Goal: Task Accomplishment & Management: Manage account settings

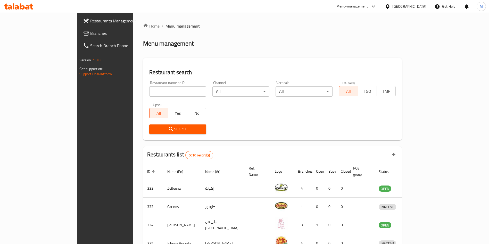
click at [149, 91] on input "search" at bounding box center [177, 91] width 57 height 10
type input "mini bites"
click button "Search" at bounding box center [177, 130] width 57 height 10
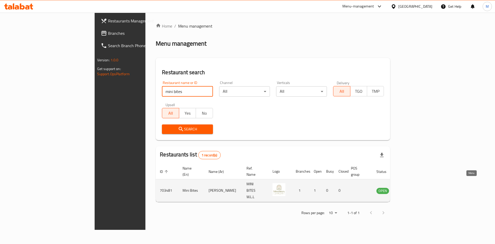
click at [413, 188] on link "enhanced table" at bounding box center [409, 191] width 10 height 6
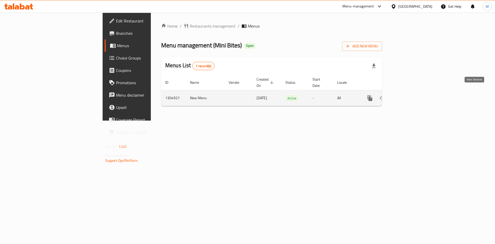
click at [410, 95] on icon "enhanced table" at bounding box center [407, 98] width 6 height 6
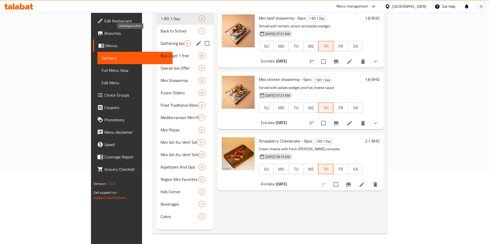
scroll to position [72, 0]
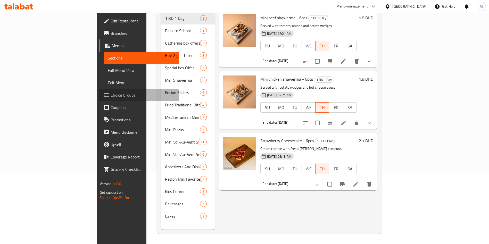
click at [111, 94] on span "Choice Groups" at bounding box center [143, 95] width 64 height 6
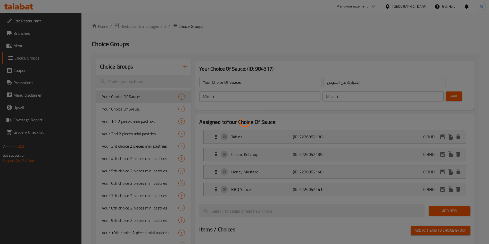
click at [144, 83] on div at bounding box center [244, 122] width 489 height 244
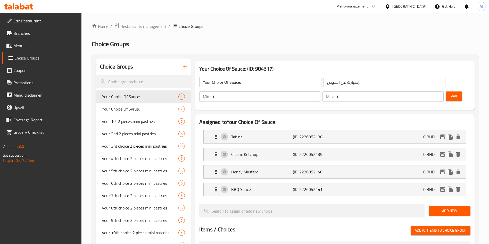
click at [144, 83] on input "search" at bounding box center [143, 81] width 95 height 13
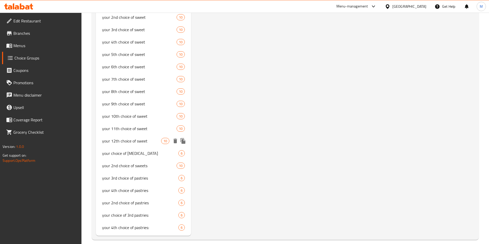
scroll to position [482, 0]
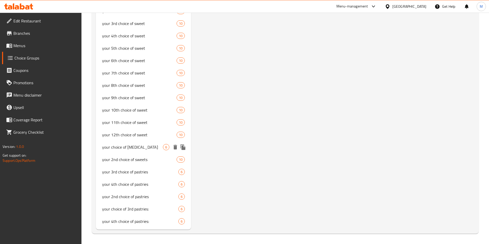
type input "pas"
click at [133, 148] on span "your choice of pasties" at bounding box center [132, 147] width 61 height 6
type input "your choice of pasties"
type input "اختيارك من المعجنات"
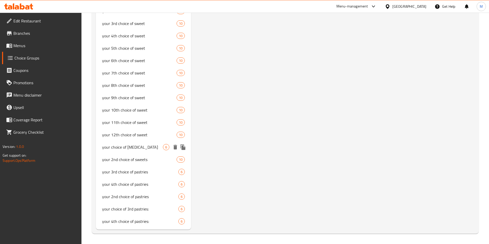
type input "6"
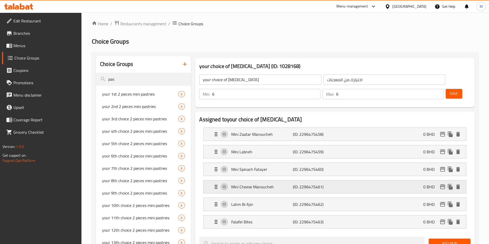
scroll to position [39, 0]
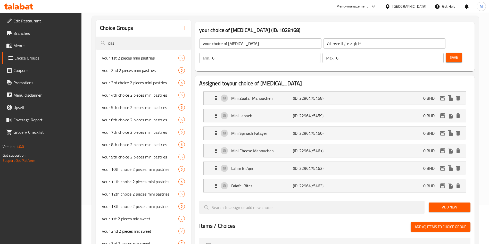
click at [459, 204] on span "Add New" at bounding box center [450, 207] width 34 height 6
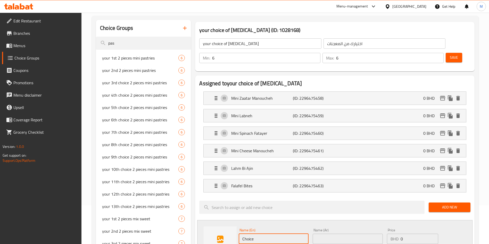
click at [274, 234] on input "Choice" at bounding box center [274, 239] width 70 height 10
click at [276, 234] on input "text" at bounding box center [274, 239] width 70 height 10
click at [289, 234] on input "text" at bounding box center [274, 239] width 70 height 10
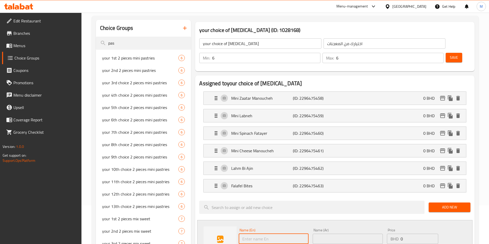
paste input "Mix pizza"
type input "Mix pizza"
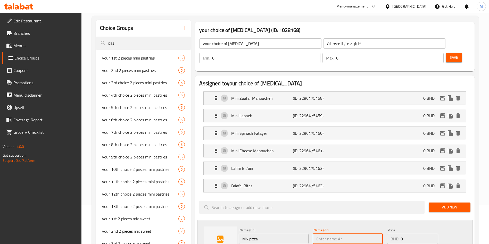
click at [346, 234] on input "text" at bounding box center [348, 239] width 70 height 10
paste input "Mix pizza"
type input "Mix pizza"
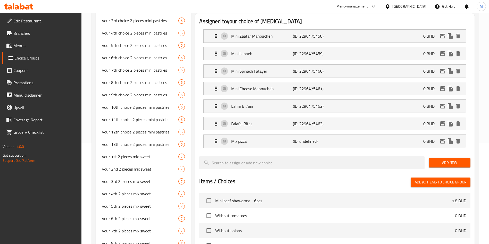
scroll to position [155, 0]
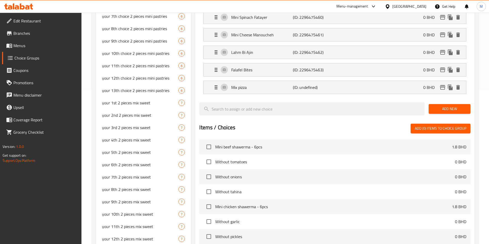
click at [445, 100] on div "Add New" at bounding box center [450, 108] width 46 height 17
click at [439, 106] on span "Add New" at bounding box center [450, 109] width 34 height 6
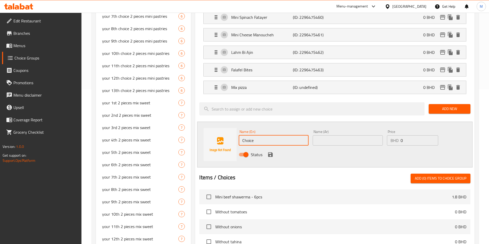
click at [257, 135] on input "Choice" at bounding box center [274, 140] width 70 height 10
paste input "Mini Veggie Pizza"
type input "Mini Veggie Pizza"
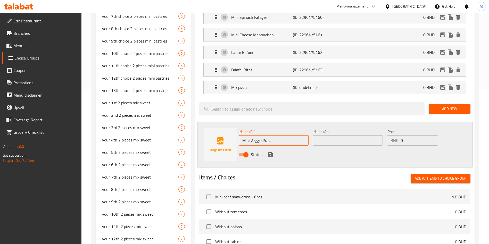
click at [338, 135] on input "text" at bounding box center [348, 140] width 70 height 10
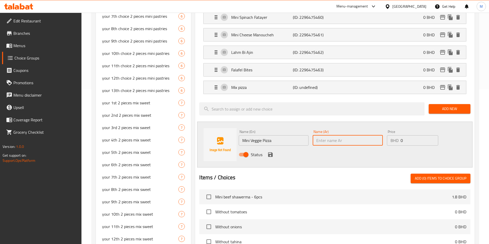
paste input "Mini Veggie Pizza"
type input "Mini Veggie Pizza"
click at [269, 152] on icon "save" at bounding box center [270, 154] width 5 height 5
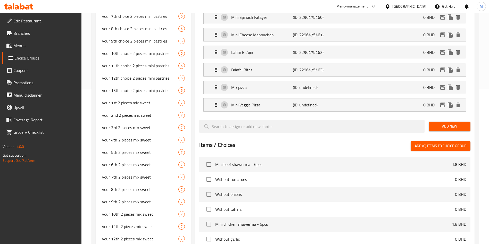
click at [462, 123] on span "Add New" at bounding box center [450, 126] width 34 height 6
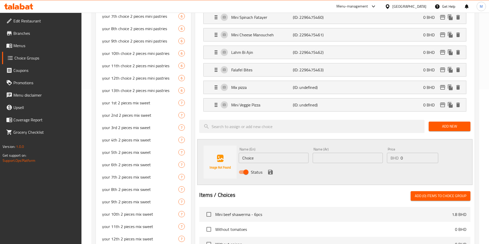
click at [270, 153] on input "Choice" at bounding box center [274, 158] width 70 height 10
type input "Choic"
click at [270, 153] on input "Choic" at bounding box center [274, 158] width 70 height 10
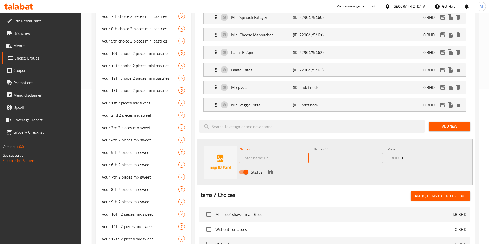
paste input "Mini Pepperoni Pizza"
type input "Mini Pepperoni Pizza"
click at [340, 153] on input "text" at bounding box center [348, 158] width 70 height 10
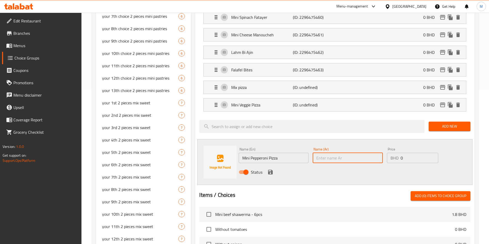
paste input "Mini Pepperoni Pizza"
type input "Mini Pepperoni Pizza"
click at [272, 170] on icon "save" at bounding box center [270, 172] width 5 height 5
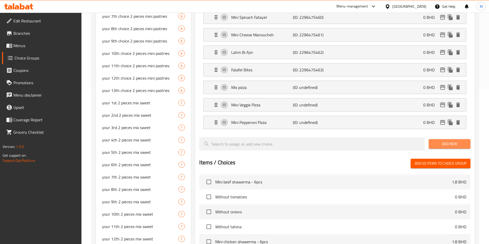
click at [435, 141] on span "Add New" at bounding box center [450, 144] width 34 height 6
click at [465, 141] on span "Add New" at bounding box center [450, 144] width 34 height 6
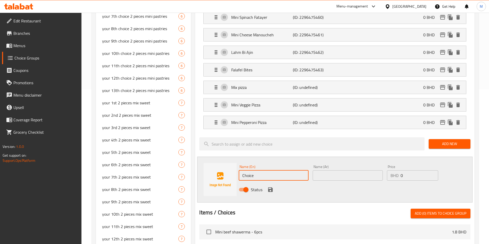
click at [262, 170] on input "Choice" at bounding box center [274, 175] width 70 height 10
paste input "Mini Pizza Margarita"
type input "Mini Pizza Margarita"
click at [354, 170] on input "text" at bounding box center [348, 175] width 70 height 10
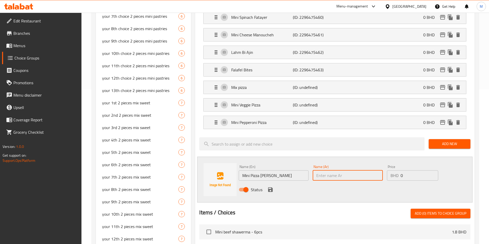
paste input "Mini Pizza Margarita"
type input "Mini Pizza Margarita"
click at [270, 187] on icon "save" at bounding box center [270, 189] width 5 height 5
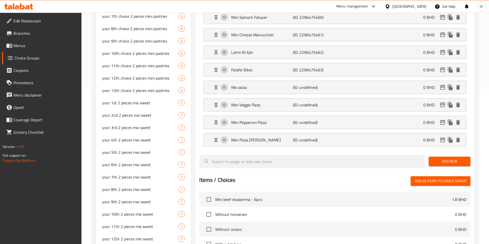
scroll to position [0, 0]
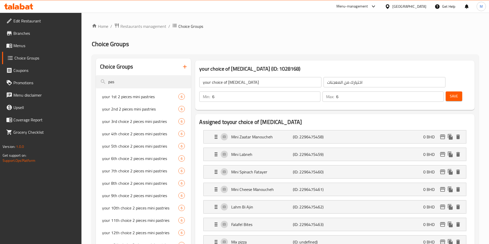
click at [450, 93] on span "Save" at bounding box center [454, 96] width 8 height 6
click at [447, 82] on div at bounding box center [244, 122] width 489 height 244
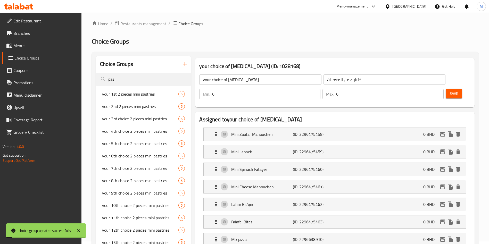
scroll to position [482, 0]
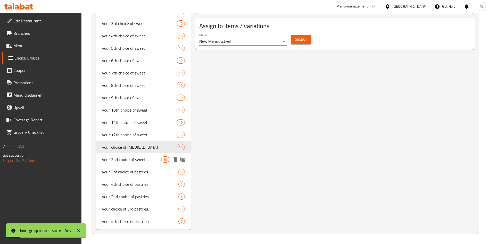
click at [136, 158] on span "your 2nd choice of sweets" at bounding box center [131, 160] width 59 height 6
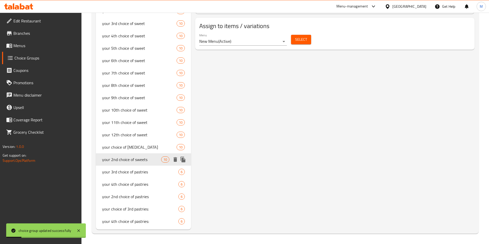
type input "your 2nd choice of sweets"
type input "اختيارك الثاني من الحلويات"
click at [136, 196] on span "your 2nd choice of pastries" at bounding box center [132, 197] width 61 height 6
type input "your 2nd choice of pastries"
type input "اختيارك الثاني من المعجنات"
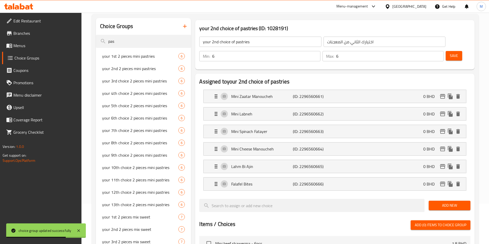
scroll to position [77, 0]
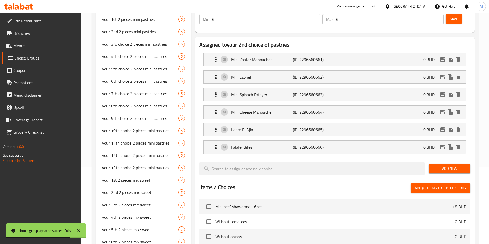
click at [458, 166] on span "Add New" at bounding box center [450, 169] width 34 height 6
click at [436, 160] on div "Add New" at bounding box center [450, 168] width 46 height 17
click at [444, 166] on span "Add New" at bounding box center [450, 169] width 34 height 6
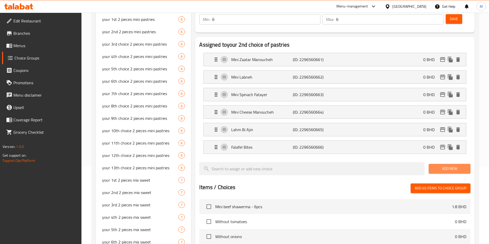
click at [443, 166] on span "Add New" at bounding box center [450, 169] width 34 height 6
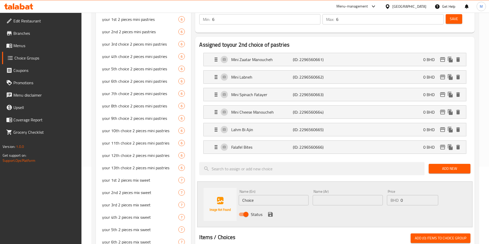
click at [276, 190] on div "Name (En) Choice Name (En)" at bounding box center [274, 198] width 70 height 16
click at [276, 195] on input "Choice" at bounding box center [274, 200] width 70 height 10
paste input "Mix pizza"
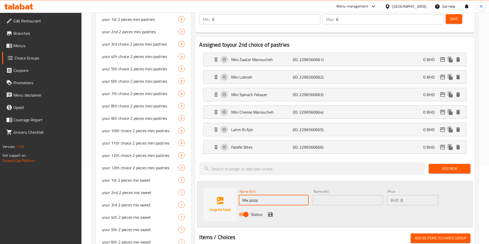
type input "Mix pizza"
click at [317, 195] on input "text" at bounding box center [348, 200] width 70 height 10
paste input "Mix pizza"
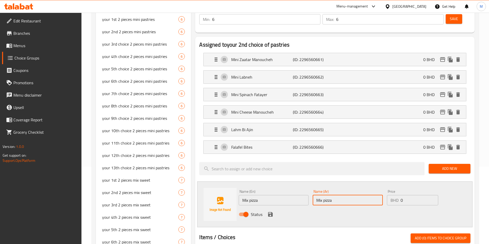
type input "Mix pizza"
click at [268, 212] on icon "save" at bounding box center [270, 214] width 5 height 5
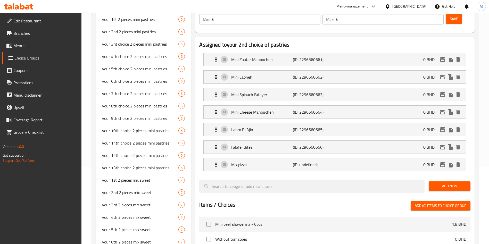
click at [447, 183] on span "Add New" at bounding box center [450, 186] width 34 height 6
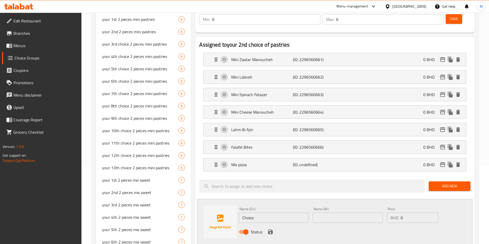
click at [253, 213] on input "Choice" at bounding box center [274, 218] width 70 height 10
paste input "Mini Veggie Pizza"
type input "Mini Veggie Pizza"
click at [330, 213] on input "text" at bounding box center [348, 218] width 70 height 10
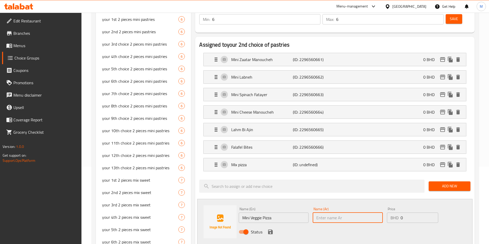
click at [330, 213] on input "text" at bounding box center [348, 218] width 70 height 10
paste input "Mini Veggie Pizza"
type input "Mini Veggie Pizza"
click at [267, 229] on icon "save" at bounding box center [270, 232] width 6 height 6
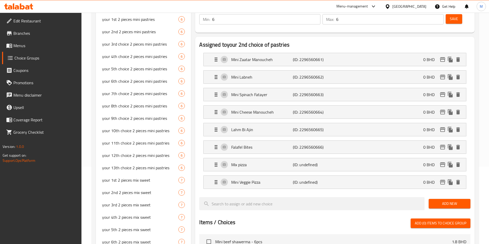
click at [455, 201] on span "Add New" at bounding box center [450, 204] width 34 height 6
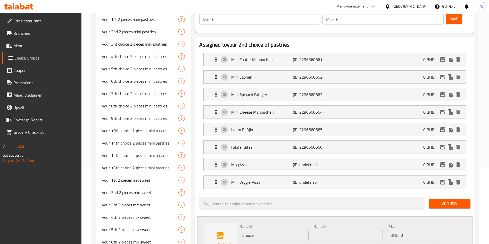
click at [276, 230] on input "Choice" at bounding box center [274, 235] width 70 height 10
paste input "Mini Pepperoni Pizza"
type input "Mini Pepperoni Pizza"
click at [318, 230] on input "text" at bounding box center [348, 235] width 70 height 10
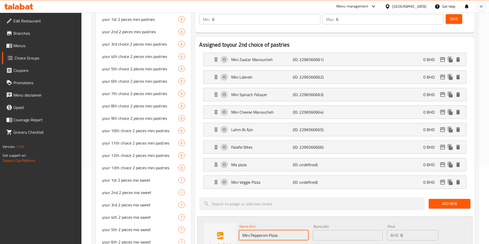
click at [318, 230] on input "text" at bounding box center [348, 235] width 70 height 10
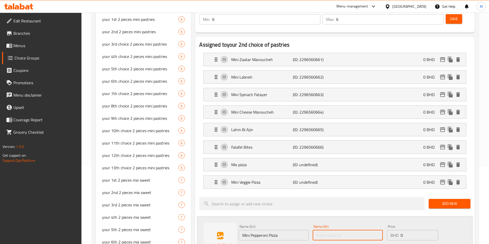
paste input "Mini Pepperoni Pizza"
type input "Mini Pepperoni Pizza"
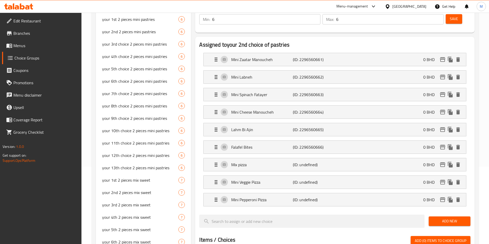
drag, startPoint x: 445, startPoint y: 204, endPoint x: 441, endPoint y: 203, distance: 4.1
click at [445, 218] on span "Add New" at bounding box center [450, 221] width 34 height 6
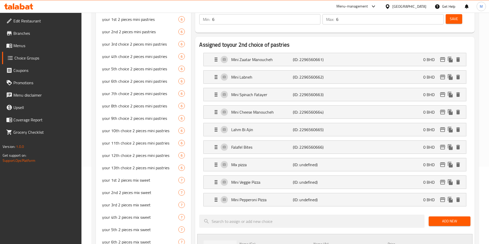
paste input "Mini Pizza Margarita"
type input "Mini Pizza Margarita"
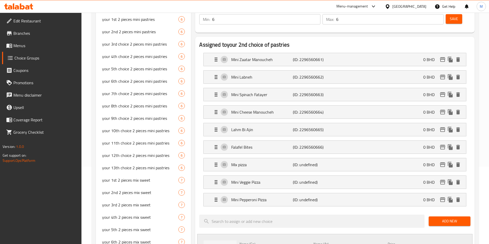
paste input "Mini Pizza Margarita"
type input "Mini Pizza Margarita"
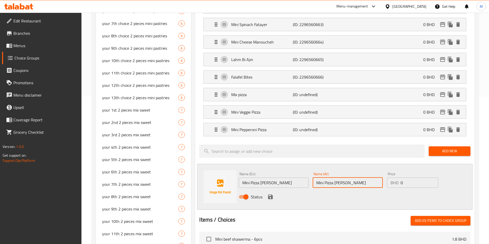
scroll to position [193, 0]
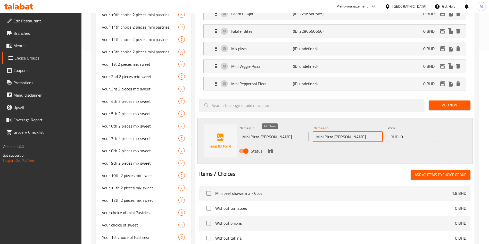
click at [269, 149] on icon "save" at bounding box center [270, 151] width 5 height 5
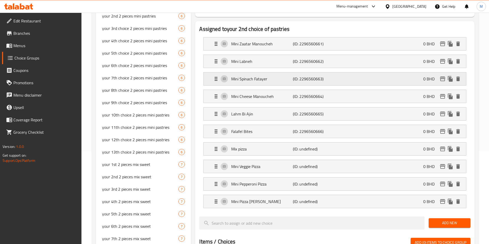
scroll to position [39, 0]
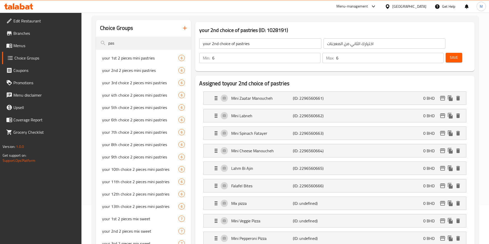
click at [450, 54] on span "Save" at bounding box center [454, 57] width 8 height 6
click at [446, 42] on div at bounding box center [244, 122] width 489 height 244
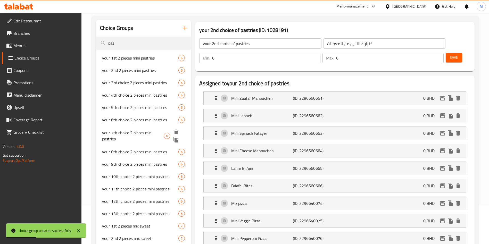
click at [100, 130] on div "your 7th choice 2 pieces mini pastries 6" at bounding box center [143, 136] width 95 height 20
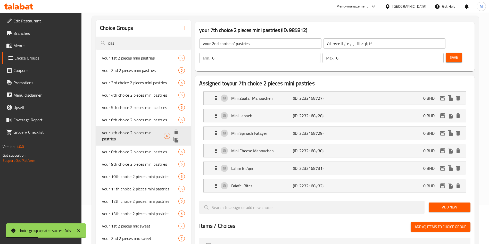
type input "your 7th choice 2 pieces mini pastries"
type input "اختيارك السابع من قطعتين من المعجنات الصغيرة"
type input "2"
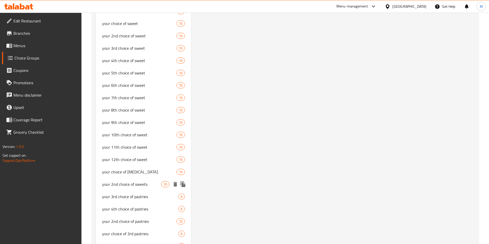
scroll to position [482, 0]
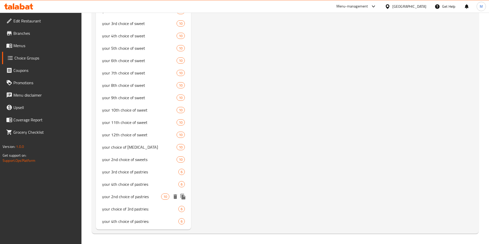
click at [145, 196] on span "your 2nd choice of pastries" at bounding box center [131, 197] width 59 height 6
type input "your 2nd choice of pastries"
type input "اختيارك الثاني من المعجنات"
type input "6"
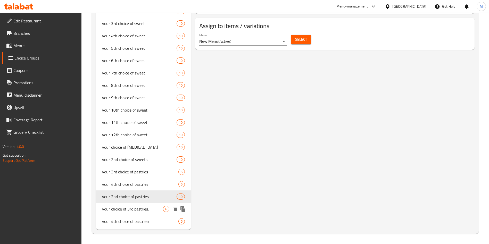
click at [121, 208] on span "your choice of 3rd pastries:" at bounding box center [132, 209] width 61 height 6
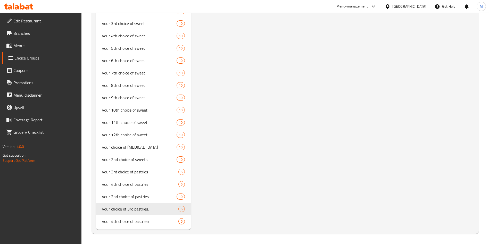
type input "your choice of 3rd pastries:"
type input "اختيارك من المعجنات"
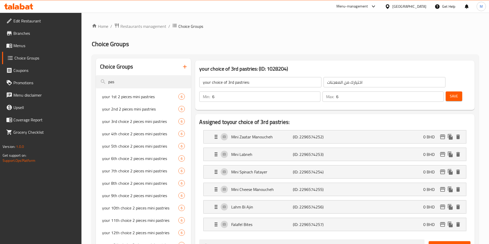
scroll to position [116, 0]
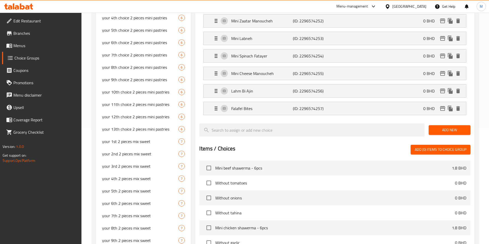
click at [434, 125] on button "Add New" at bounding box center [450, 130] width 42 height 10
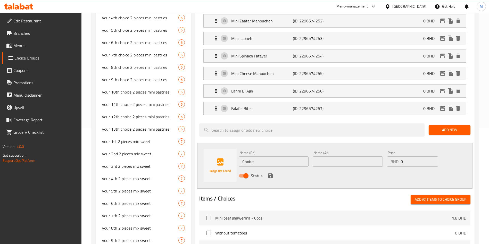
click at [248, 157] on input "Choice" at bounding box center [274, 162] width 70 height 10
paste input "Mini Pizza Margarita"
type input "Mini Pizza Margarita"
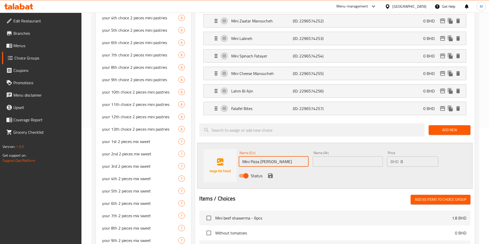
click at [329, 157] on input "text" at bounding box center [348, 162] width 70 height 10
paste input "Mini Pizza Margarita"
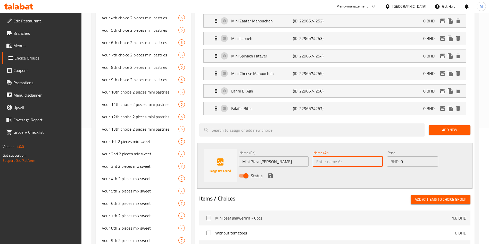
type input "Mini Pizza Margarita"
click at [271, 173] on icon "save" at bounding box center [270, 176] width 6 height 6
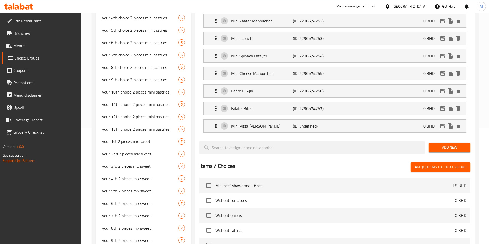
click at [448, 144] on span "Add New" at bounding box center [450, 147] width 34 height 6
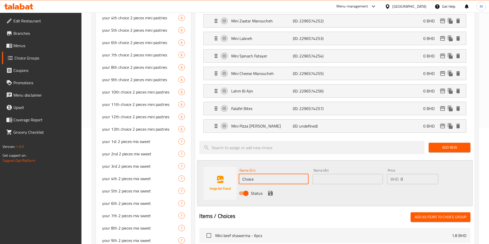
click at [255, 174] on input "Choice" at bounding box center [274, 179] width 70 height 10
paste input "Mini Pepperoni Pizza"
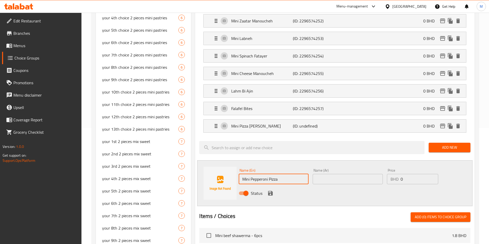
type input "Mini Pepperoni Pizza"
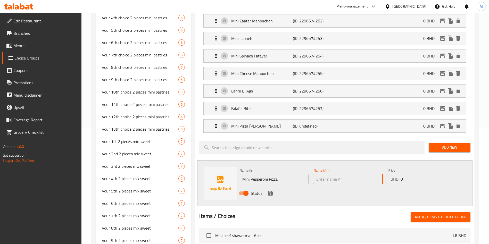
click at [327, 174] on input "text" at bounding box center [348, 179] width 70 height 10
paste input "Mini Pepperoni Pizza"
type input "Mini Pepperoni Pizza"
click at [271, 191] on icon "save" at bounding box center [270, 193] width 5 height 5
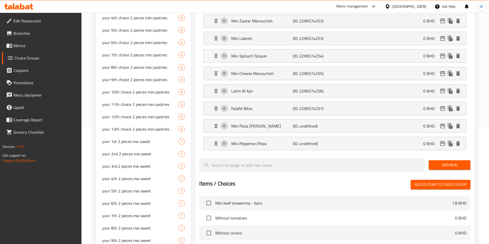
drag, startPoint x: 439, startPoint y: 151, endPoint x: 382, endPoint y: 161, distance: 57.8
click at [439, 162] on span "Add New" at bounding box center [450, 165] width 34 height 6
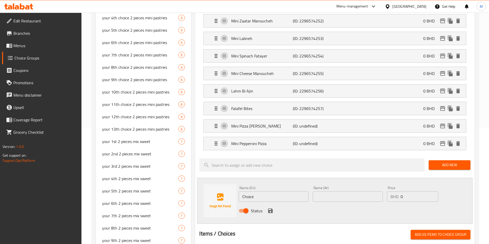
click at [268, 192] on input "Choice" at bounding box center [274, 197] width 70 height 10
paste input "Mini Veggie Pizza"
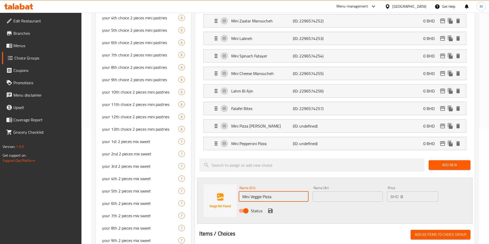
type input "Mini Veggie Pizza"
click at [322, 192] on input "text" at bounding box center [348, 197] width 70 height 10
paste input "Mini Veggie Pizza"
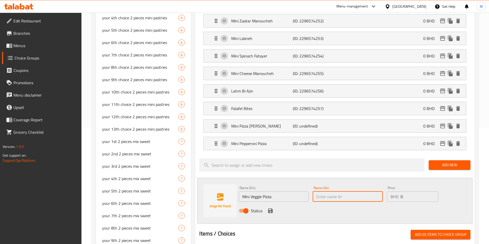
type input "Mini Veggie Pizza"
click at [267, 208] on icon "save" at bounding box center [270, 211] width 6 height 6
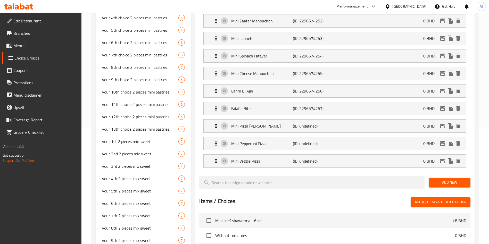
click at [457, 175] on div "Add New" at bounding box center [450, 182] width 46 height 17
click at [456, 179] on span "Add New" at bounding box center [450, 182] width 34 height 6
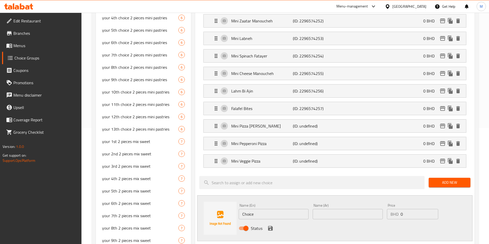
click at [290, 204] on div "Name (En) Choice Name (En)" at bounding box center [274, 212] width 70 height 16
drag, startPoint x: 290, startPoint y: 193, endPoint x: 282, endPoint y: 197, distance: 9.1
click at [290, 204] on div "Name (En) Choice Name (En)" at bounding box center [274, 212] width 70 height 16
click at [279, 209] on input "Choice" at bounding box center [274, 214] width 70 height 10
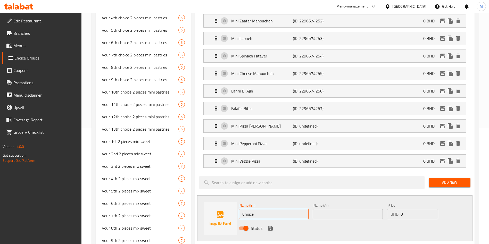
click at [279, 209] on input "Choice" at bounding box center [274, 214] width 70 height 10
paste input "Mix pizza"
type input "Mix pizza"
click at [334, 209] on input "text" at bounding box center [348, 214] width 70 height 10
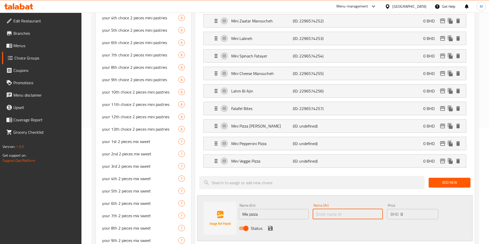
paste input "Mix pizza"
type input "Mix pizza"
click at [270, 225] on icon "save" at bounding box center [270, 228] width 6 height 6
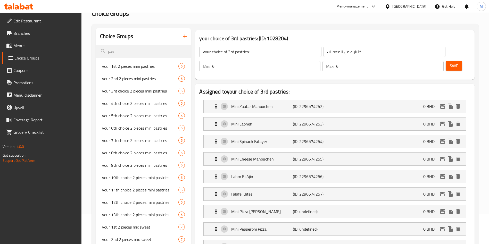
scroll to position [0, 0]
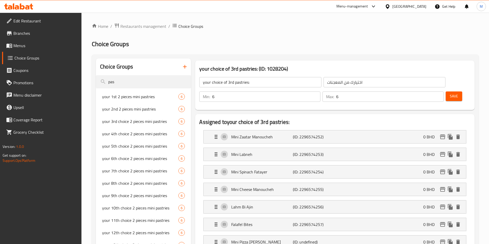
click at [450, 93] on span "Save" at bounding box center [454, 96] width 8 height 6
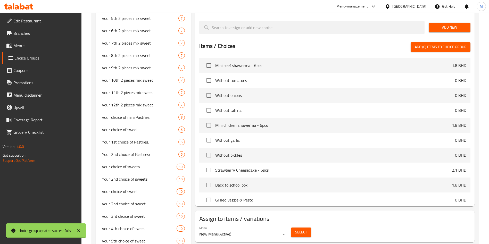
scroll to position [482, 0]
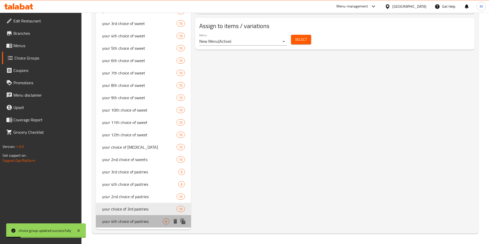
click at [129, 221] on span "your 4th choice of pastries:" at bounding box center [132, 221] width 61 height 6
type input "your 4th choice of pastries:"
type input "اختيارك الرابع من المعجنات"
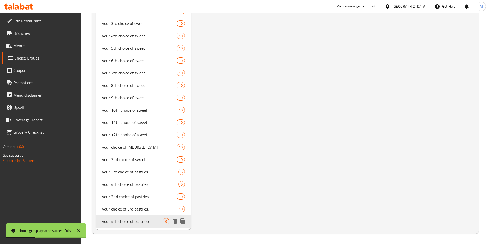
click at [142, 219] on span "your 4th choice of pastries:" at bounding box center [132, 221] width 61 height 6
click at [145, 187] on span "your 4th choice of pastries" at bounding box center [132, 184] width 61 height 6
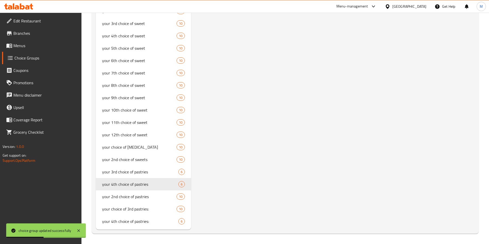
type input "your 4th choice of pastries"
type input "1"
click at [140, 217] on div "your 4th choice of pastries: 6" at bounding box center [143, 221] width 95 height 12
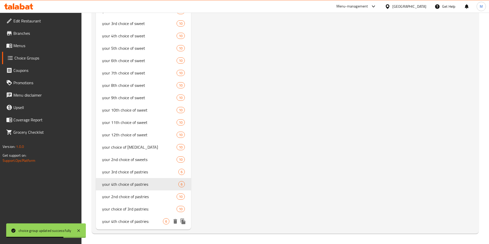
type input "your 4th choice of pastries:"
type input "6"
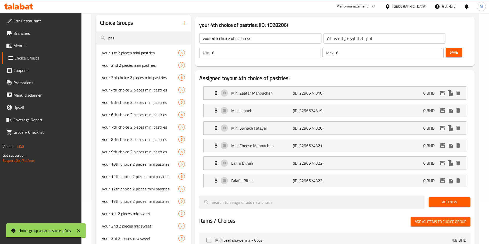
scroll to position [77, 0]
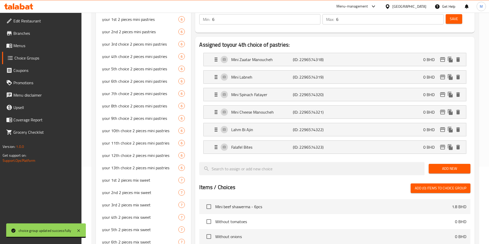
click at [435, 164] on button "Add New" at bounding box center [450, 169] width 42 height 10
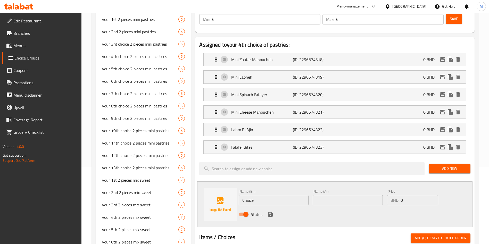
click at [273, 195] on input "Choice" at bounding box center [274, 200] width 70 height 10
click at [272, 195] on input "Choice" at bounding box center [274, 200] width 70 height 10
paste input "Mix pizza"
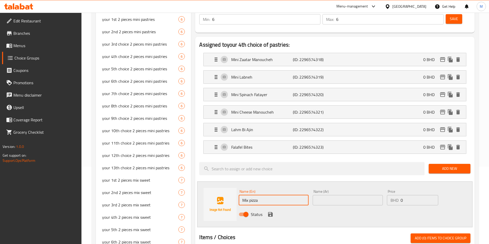
type input "Mix pizza"
click at [315, 195] on input "text" at bounding box center [348, 200] width 70 height 10
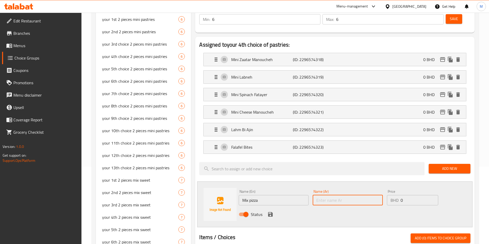
paste input "Mix pizza"
type input "Mix pizza"
click at [269, 212] on icon "save" at bounding box center [270, 214] width 5 height 5
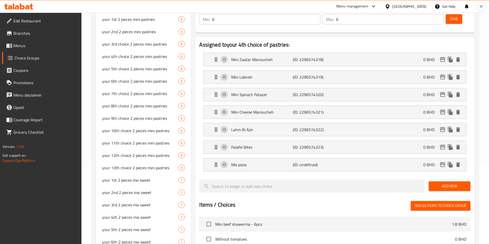
drag, startPoint x: 447, startPoint y: 168, endPoint x: 438, endPoint y: 168, distance: 8.8
click at [447, 183] on span "Add New" at bounding box center [450, 186] width 34 height 6
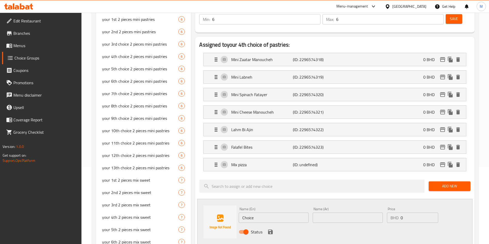
click at [278, 213] on input "Choice" at bounding box center [274, 218] width 70 height 10
paste input "Mini Veggie Pizza"
type input "Mini Veggie Pizza"
click at [322, 213] on input "text" at bounding box center [348, 218] width 70 height 10
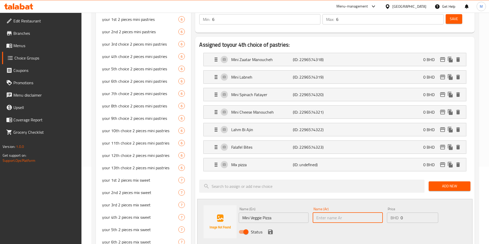
paste input "Mini Veggie Pizza"
type input "Mini Veggie Pizza"
click at [271, 230] on icon "save" at bounding box center [270, 232] width 5 height 5
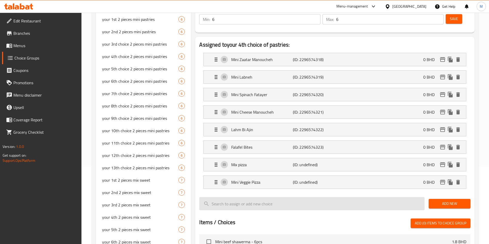
drag, startPoint x: 459, startPoint y: 189, endPoint x: 372, endPoint y: 187, distance: 86.9
click at [459, 201] on span "Add New" at bounding box center [450, 204] width 34 height 6
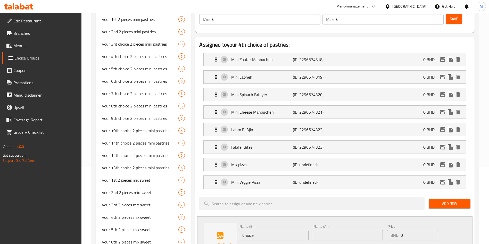
click at [264, 230] on input "Choice" at bounding box center [274, 235] width 70 height 10
paste input "Mini Pepperoni Pizza"
type input "Mini Pepperoni Pizza"
click at [337, 230] on input "text" at bounding box center [348, 235] width 70 height 10
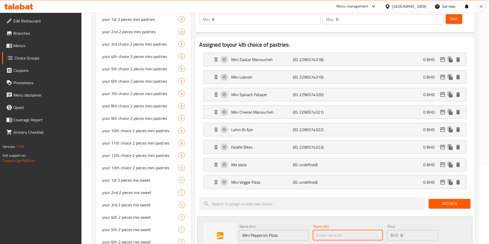
paste input "Mini Pepperoni Pizza"
type input "Mini Pepperoni Pizza"
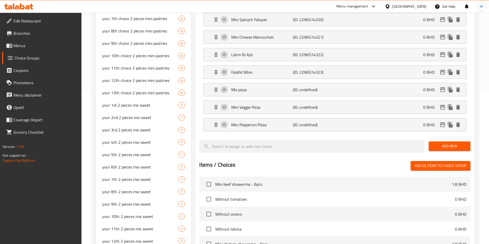
scroll to position [155, 0]
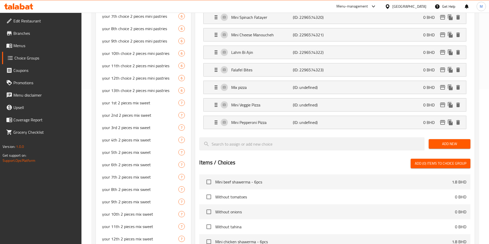
click at [446, 141] on span "Add New" at bounding box center [450, 144] width 34 height 6
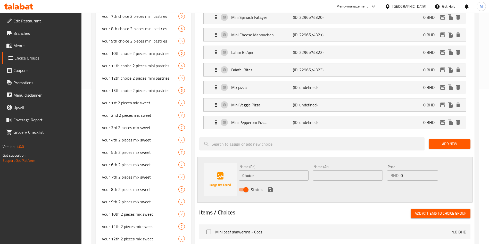
click at [275, 170] on input "Choice" at bounding box center [274, 175] width 70 height 10
paste input "Mini Pizza Margarita"
type input "Mini Pizza Margarita"
click at [335, 170] on input "text" at bounding box center [348, 175] width 70 height 10
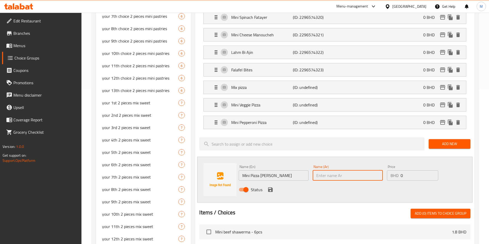
paste input "Mini Pizza Margarita"
type input "Mini Pizza Margarita"
click at [268, 187] on icon "save" at bounding box center [270, 189] width 5 height 5
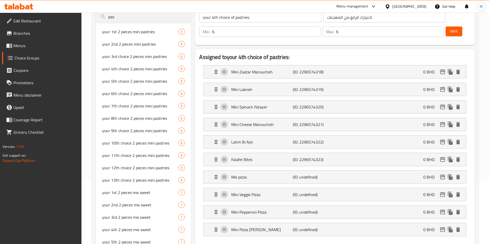
scroll to position [0, 0]
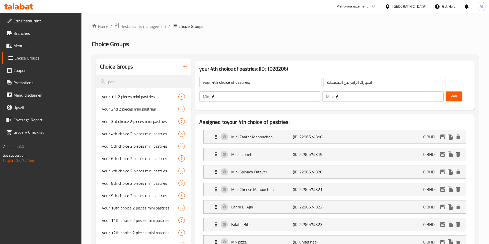
click at [445, 90] on div "Save" at bounding box center [456, 96] width 23 height 12
click at [450, 93] on span "Save" at bounding box center [454, 96] width 8 height 6
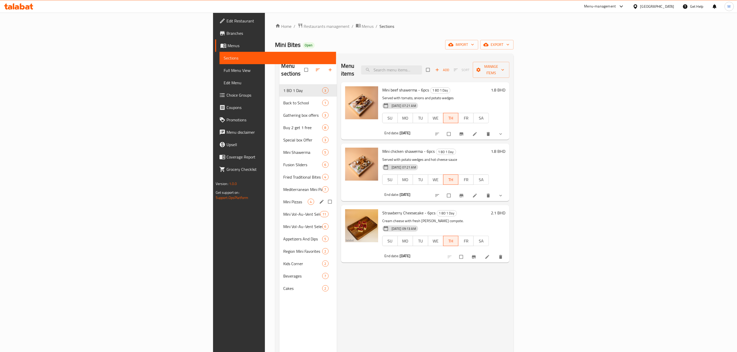
click at [279, 196] on div "Mini Pizzas 4" at bounding box center [307, 202] width 57 height 12
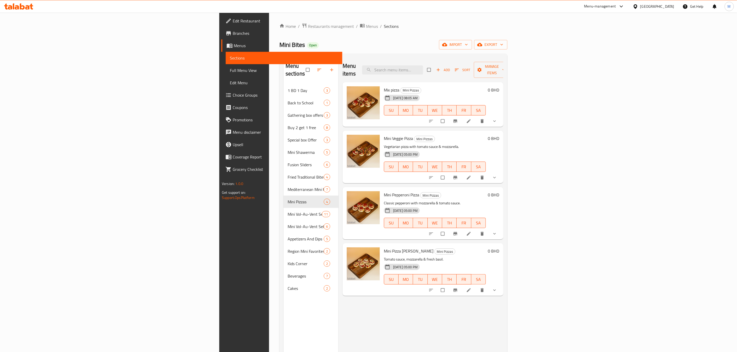
click at [384, 86] on span "Mix pizza" at bounding box center [391, 90] width 15 height 8
copy h6 "Mix pizza"
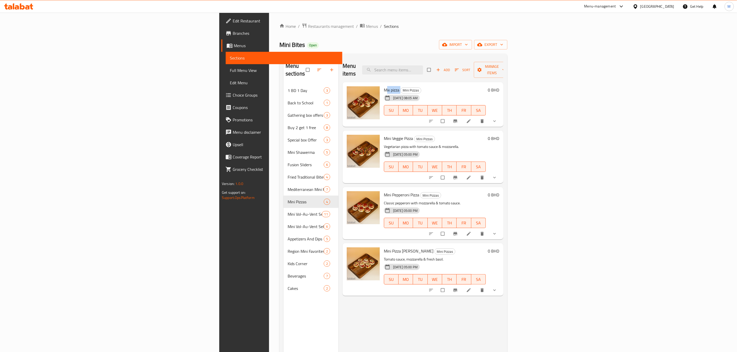
click at [391, 96] on span "13-08-2025 08:05 AM" at bounding box center [405, 98] width 29 height 5
click at [384, 86] on span "Mix pizza" at bounding box center [391, 90] width 15 height 8
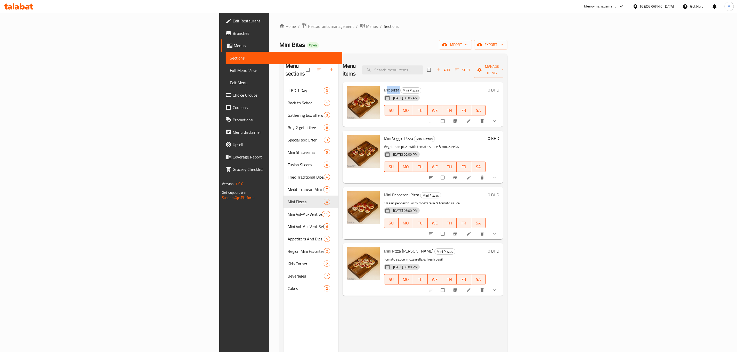
click at [384, 86] on span "Mix pizza" at bounding box center [391, 90] width 15 height 8
copy h6 "Mix pizza"
click at [391, 96] on span "13-08-2025 08:05 AM" at bounding box center [405, 98] width 29 height 5
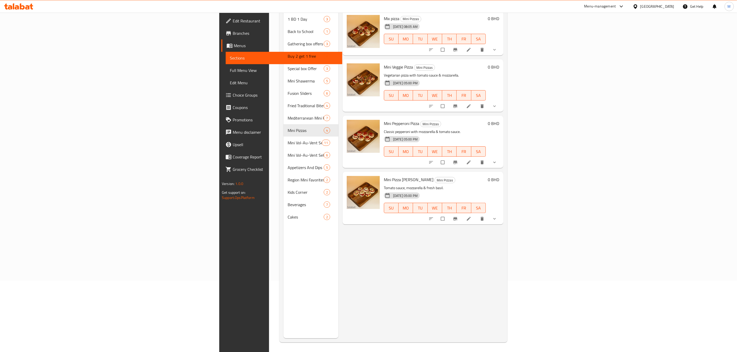
scroll to position [72, 0]
click at [342, 59] on div "Mini Veggie Pizza Mini Pizzas Vegetarian pizza with tomato sauce & mozzarella. …" at bounding box center [422, 85] width 161 height 52
click at [384, 62] on span "Mini Veggie Pizza" at bounding box center [398, 66] width 29 height 8
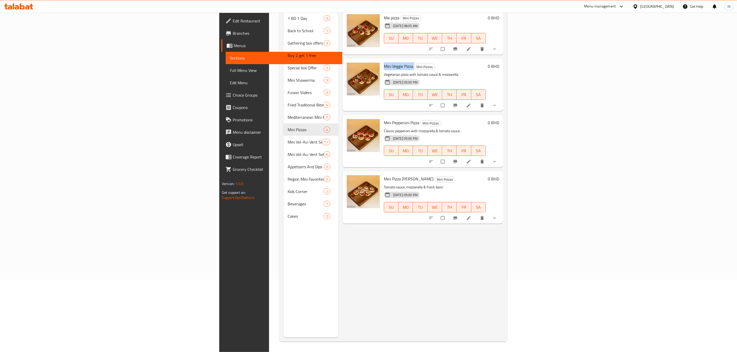
click at [384, 62] on span "Mini Veggie Pizza" at bounding box center [398, 66] width 29 height 8
click at [384, 119] on span "Mini Pepperoni Pizza" at bounding box center [401, 123] width 35 height 8
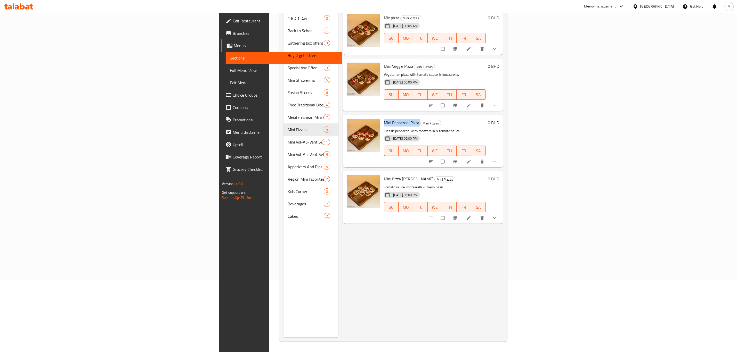
click at [384, 119] on span "Mini Pepperoni Pizza" at bounding box center [401, 123] width 35 height 8
copy h6 "Mini Pepperoni Pizza"
click at [384, 119] on span "Mini Pepperoni Pizza" at bounding box center [401, 123] width 35 height 8
click at [384, 175] on span "Mini Pizza Margarita" at bounding box center [409, 179] width 50 height 8
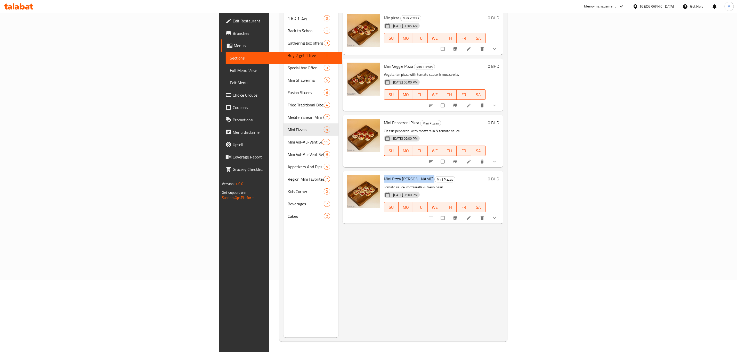
click at [384, 175] on span "Mini Pizza Margarita" at bounding box center [409, 179] width 50 height 8
copy h6 "Mini Pizza Margarita"
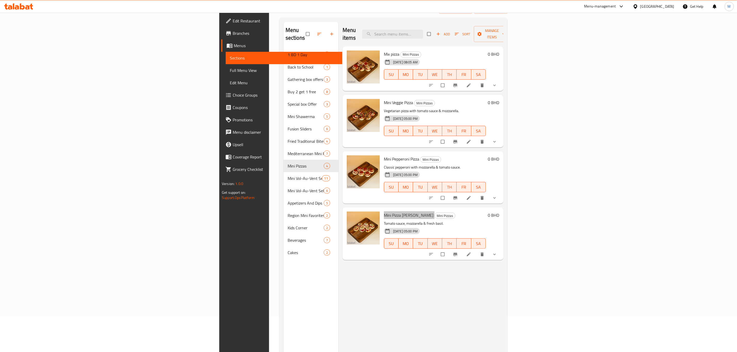
scroll to position [0, 0]
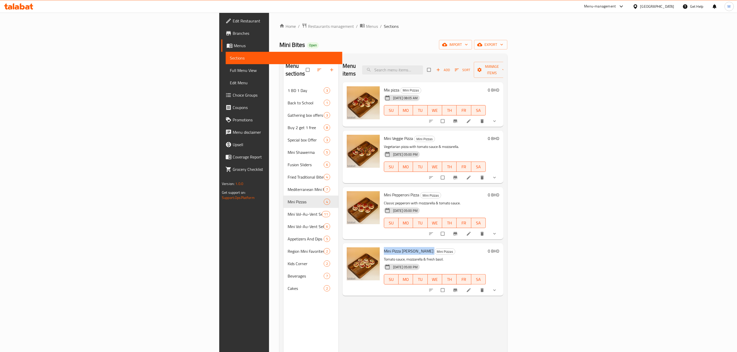
click at [384, 86] on span "Mix pizza" at bounding box center [391, 90] width 15 height 8
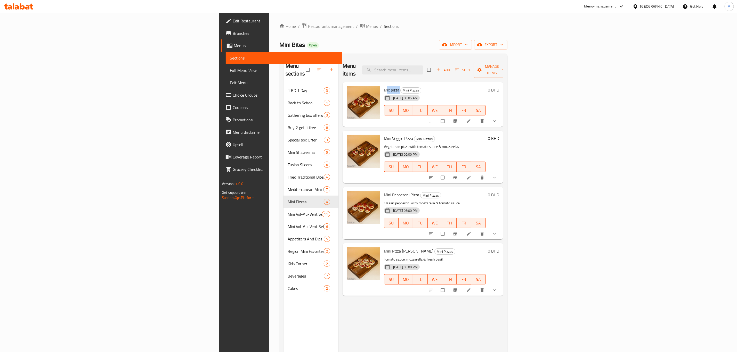
copy h6 "Mix pizza"
click at [384, 135] on span "Mini Veggie Pizza" at bounding box center [398, 139] width 29 height 8
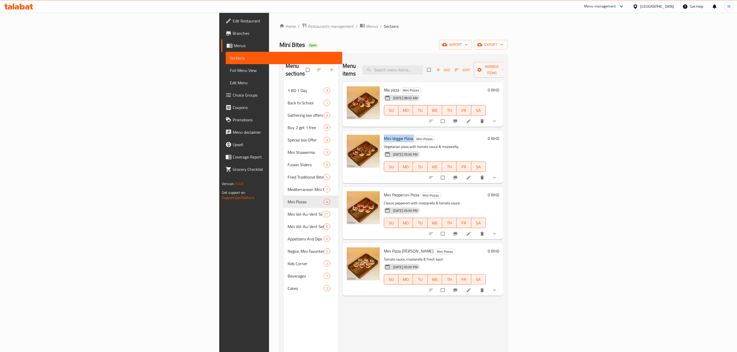
click at [384, 135] on span "Mini Veggie Pizza" at bounding box center [398, 139] width 29 height 8
copy h6 "Mini Veggie Pizza"
click at [414, 136] on span "Mini Pizzas" at bounding box center [424, 139] width 20 height 6
click at [384, 191] on span "Mini Pepperoni Pizza" at bounding box center [401, 195] width 35 height 8
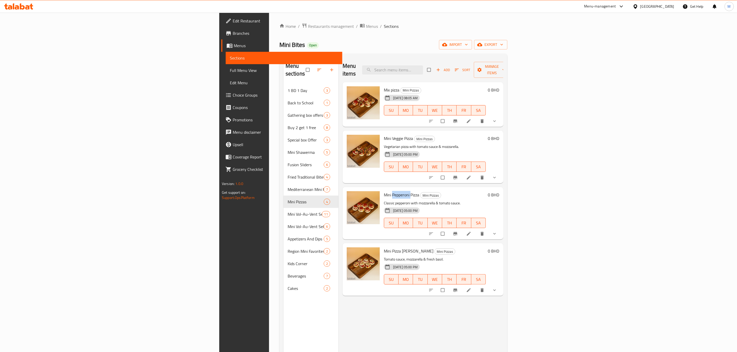
click at [384, 191] on span "Mini Pepperoni Pizza" at bounding box center [401, 195] width 35 height 8
copy h6 "Mini Pepperoni Pizza"
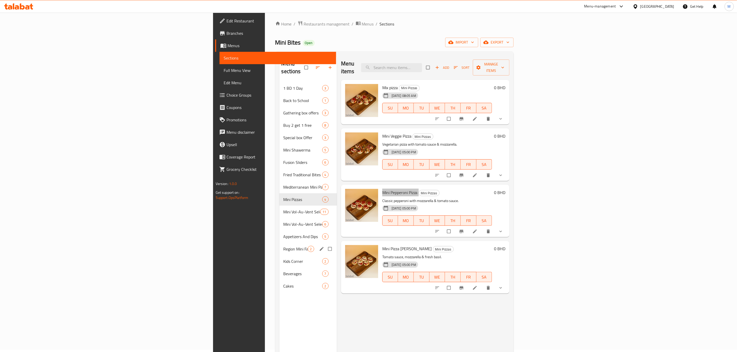
scroll to position [39, 0]
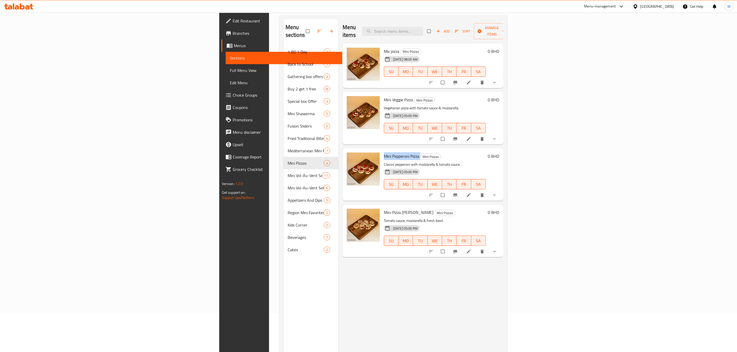
click at [384, 209] on span "Mini Pizza Margarita" at bounding box center [409, 213] width 50 height 8
copy h6 "Mini Pizza Margarita"
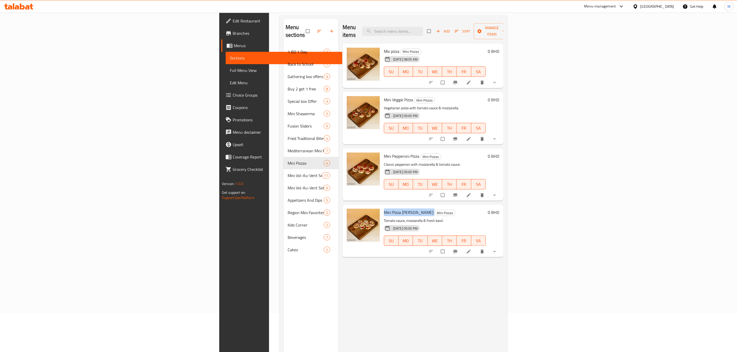
click at [384, 152] on span "Mini Pepperoni Pizza" at bounding box center [401, 156] width 35 height 8
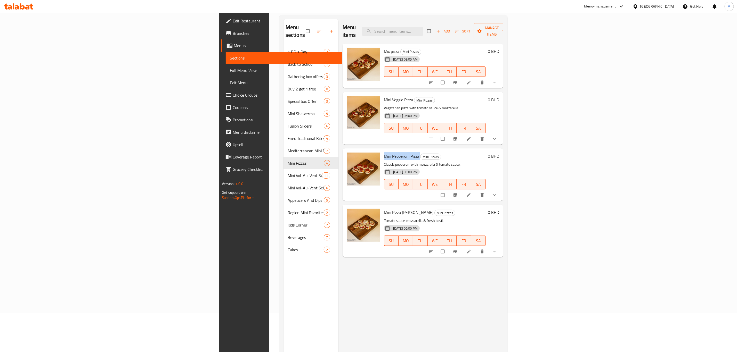
click at [384, 152] on span "Mini Pepperoni Pizza" at bounding box center [401, 156] width 35 height 8
copy h6 "Mini Pepperoni Pizza"
click at [384, 96] on span "Mini Veggie Pizza" at bounding box center [398, 100] width 29 height 8
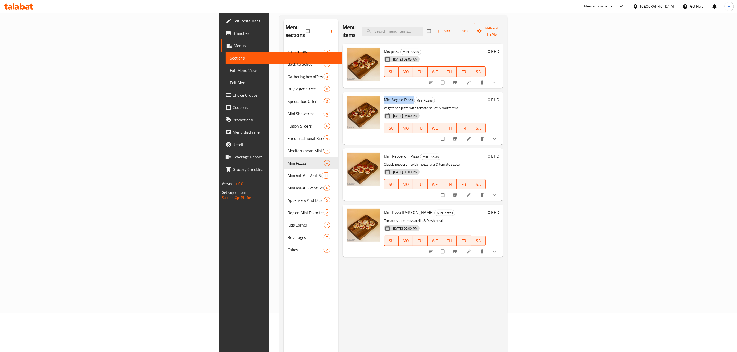
copy h6 "Mini Veggie Pizza"
click at [382, 46] on div "Mix pizza Mini Pizzas 13-08-2025 08:05 AM SU MO TU WE TH FR SA" at bounding box center [435, 66] width 106 height 41
click at [384, 47] on span "Mix pizza" at bounding box center [391, 51] width 15 height 8
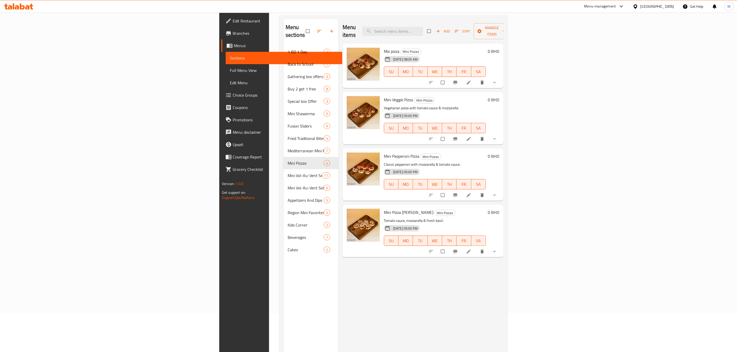
click at [384, 47] on span "Mix pizza" at bounding box center [391, 51] width 15 height 8
click at [384, 96] on span "Mini Veggie Pizza" at bounding box center [398, 100] width 29 height 8
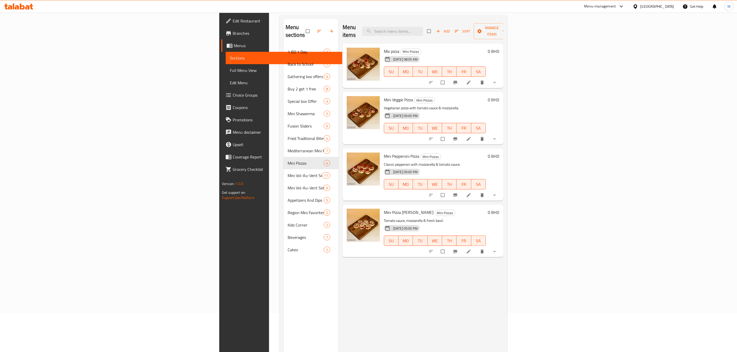
click at [384, 96] on span "Mini Veggie Pizza" at bounding box center [398, 100] width 29 height 8
click at [384, 152] on span "Mini Pepperoni Pizza" at bounding box center [401, 156] width 35 height 8
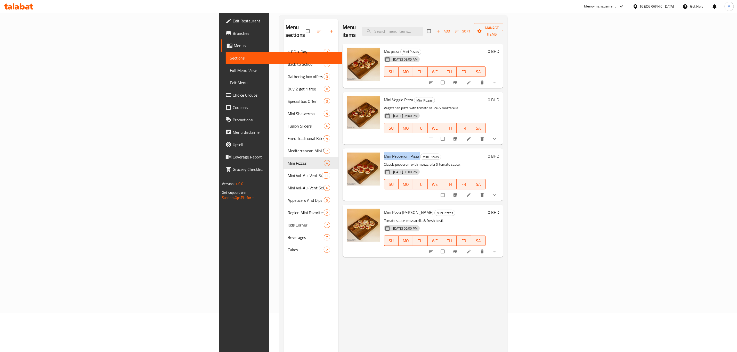
click at [384, 152] on span "Mini Pepperoni Pizza" at bounding box center [401, 156] width 35 height 8
click at [384, 209] on span "Mini Pizza Margarita" at bounding box center [409, 213] width 50 height 8
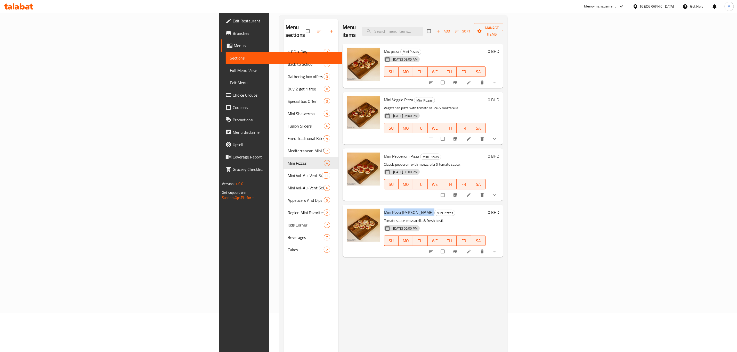
click at [384, 218] on p "Tomato sauce, mozzarella & fresh basil." at bounding box center [435, 221] width 102 height 6
drag, startPoint x: 424, startPoint y: 258, endPoint x: 416, endPoint y: 258, distance: 7.5
click at [424, 244] on div "Menu items Add Sort Manage items Mix pizza Mini Pizzas 13-08-2025 08:05 AM SU M…" at bounding box center [420, 195] width 165 height 352
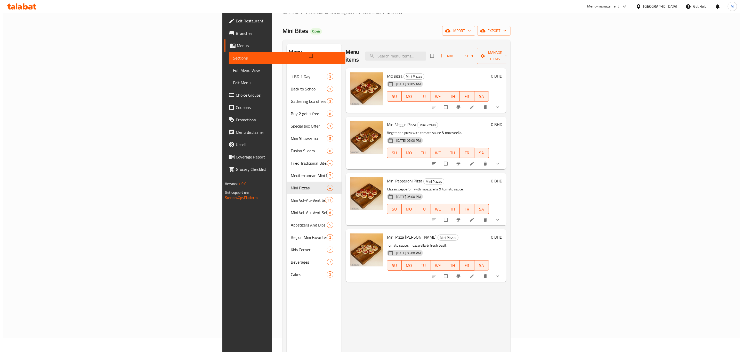
scroll to position [0, 0]
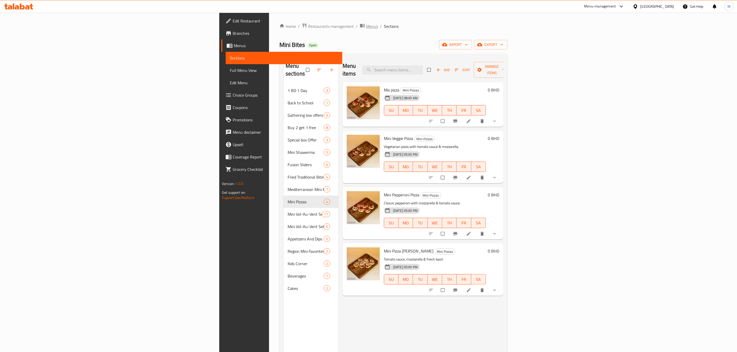
click at [366, 26] on span "Menus" at bounding box center [372, 26] width 12 height 6
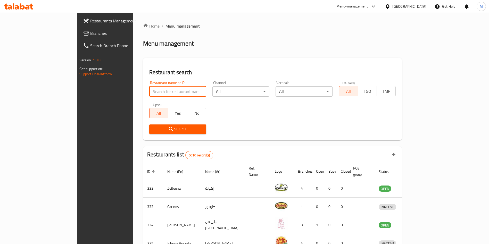
click at [151, 91] on input "search" at bounding box center [177, 91] width 57 height 10
type input "mini bites"
click button "Search" at bounding box center [177, 130] width 57 height 10
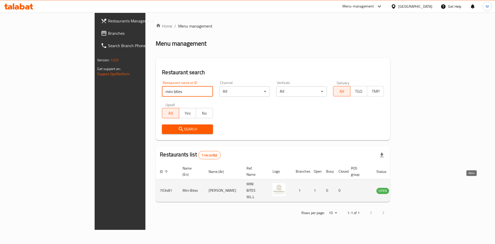
click at [413, 188] on link "enhanced table" at bounding box center [409, 191] width 10 height 6
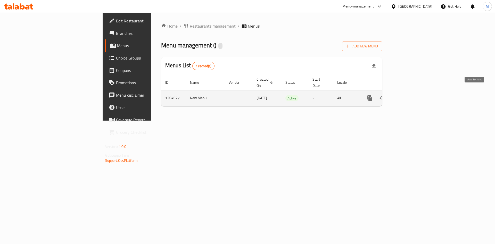
click at [413, 92] on link "enhanced table" at bounding box center [407, 98] width 12 height 12
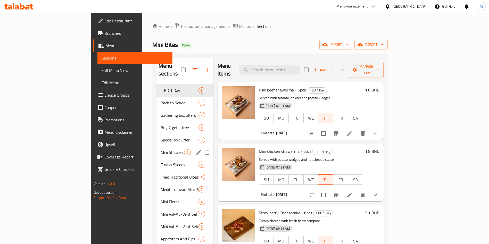
click at [157, 146] on div "Mini Shawerma 5" at bounding box center [185, 152] width 57 height 12
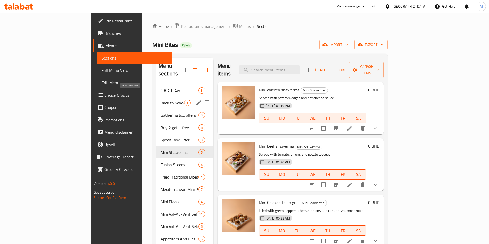
click at [161, 100] on span "Back to School" at bounding box center [172, 103] width 23 height 6
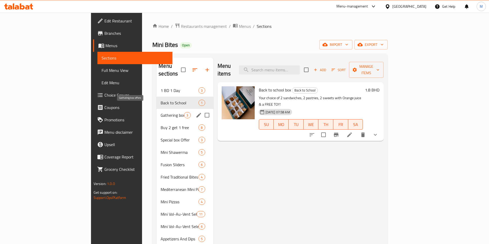
click at [161, 112] on span "Gathering box offers" at bounding box center [172, 115] width 23 height 6
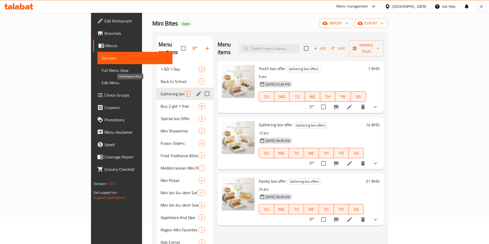
scroll to position [39, 0]
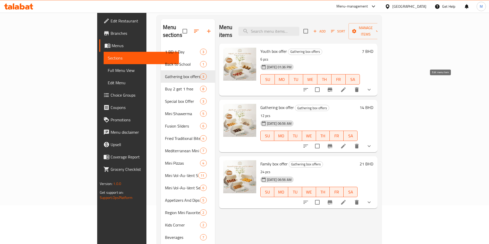
click at [346, 87] on icon at bounding box center [343, 89] width 5 height 5
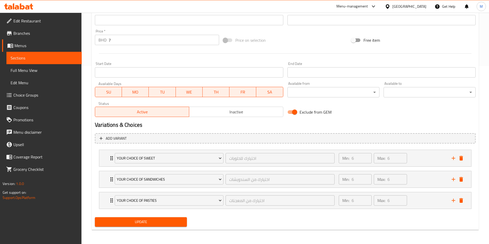
scroll to position [178, 0]
click at [110, 199] on icon "Expand" at bounding box center [112, 200] width 6 height 6
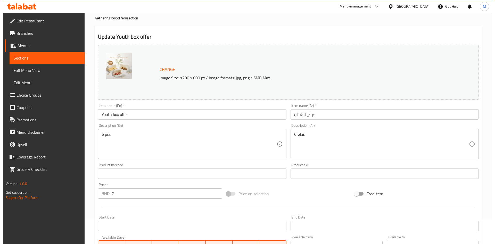
scroll to position [0, 0]
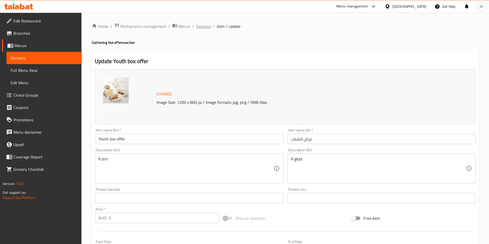
click at [203, 28] on span "Sections" at bounding box center [203, 26] width 15 height 6
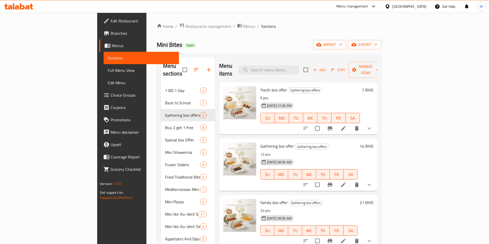
click at [347, 182] on icon at bounding box center [343, 185] width 6 height 6
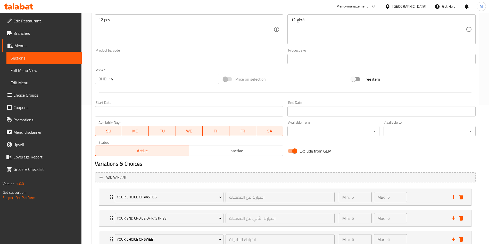
scroll to position [242, 0]
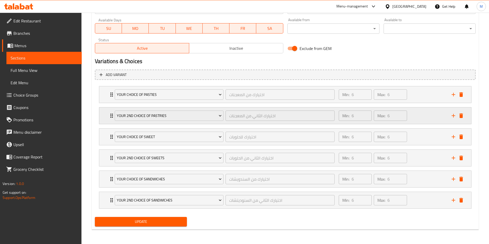
click at [107, 115] on div "your 2nd choice of pastries اختيارك الثاني من المعجنات ​ Min: 6 ​ Max: 6 ​" at bounding box center [285, 116] width 372 height 17
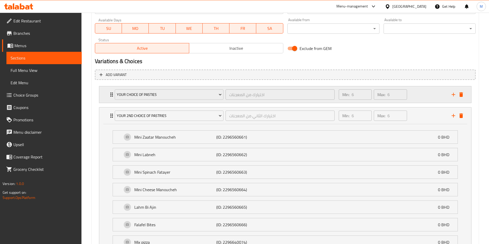
click at [110, 90] on div "your choice of pasties اختيارك من المعجنات ​ Min: 6 ​ Max: 6 ​" at bounding box center [287, 94] width 357 height 17
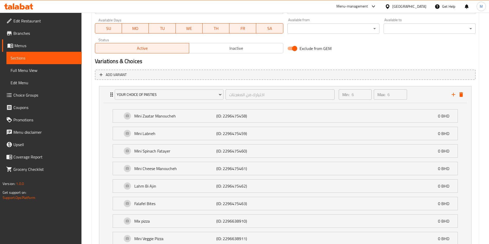
scroll to position [0, 0]
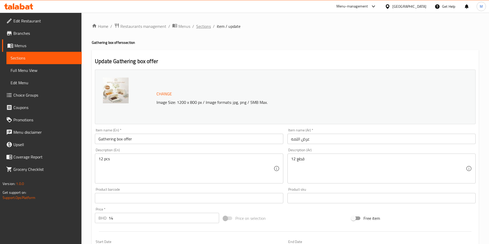
click at [209, 29] on span "Sections" at bounding box center [203, 26] width 15 height 6
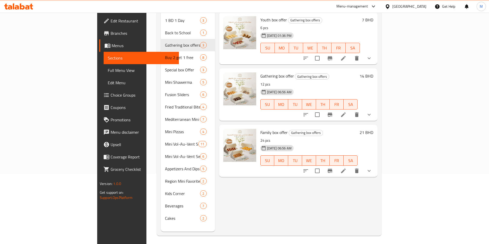
scroll to position [72, 0]
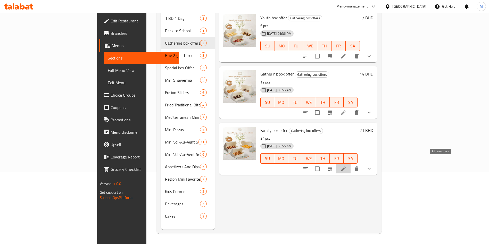
click at [347, 166] on icon at bounding box center [343, 169] width 6 height 6
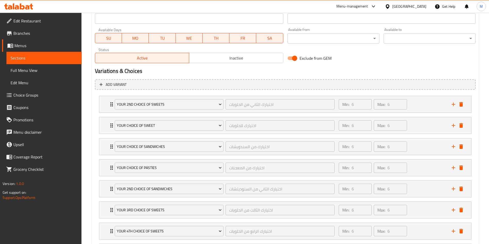
scroll to position [348, 0]
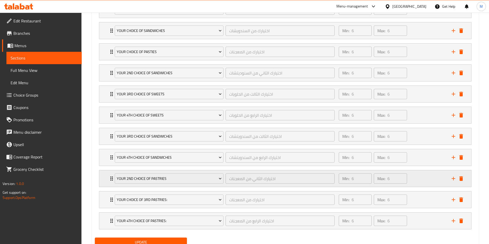
click at [109, 174] on div "your 2nd choice of pastries اختيارك الثاني من المعجنات ​ Min: 6 ​ Max: 6 ​" at bounding box center [287, 178] width 357 height 17
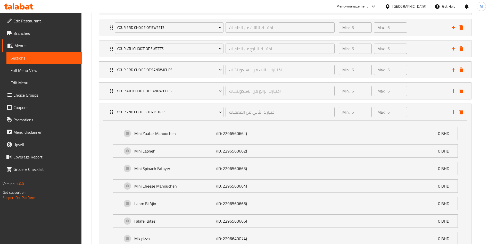
scroll to position [555, 0]
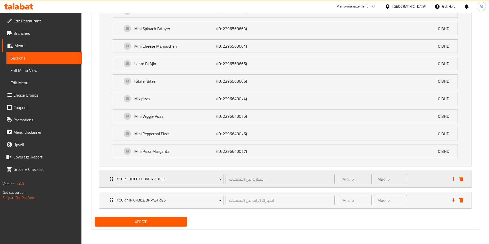
click at [109, 180] on icon "Expand" at bounding box center [112, 179] width 6 height 6
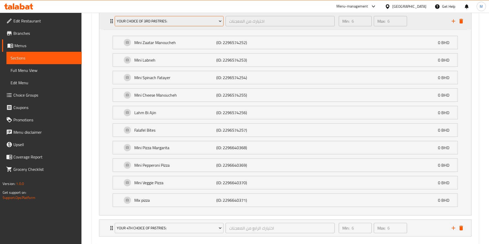
scroll to position [716, 0]
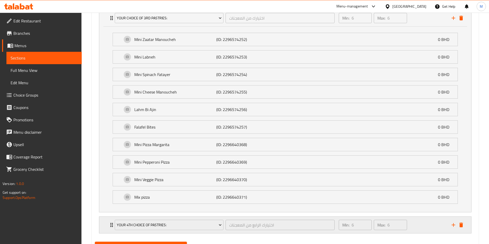
click at [113, 221] on div "your 4th choice of pastries: اختيارك الرابع من المعجنات ​" at bounding box center [225, 225] width 226 height 17
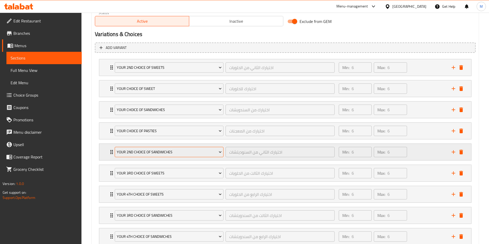
scroll to position [308, 0]
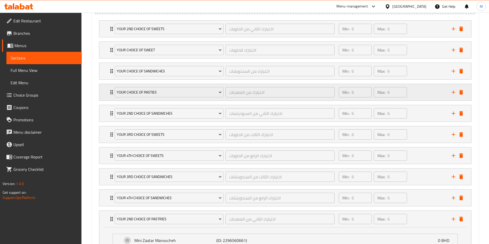
click at [110, 89] on icon "Expand" at bounding box center [112, 92] width 6 height 6
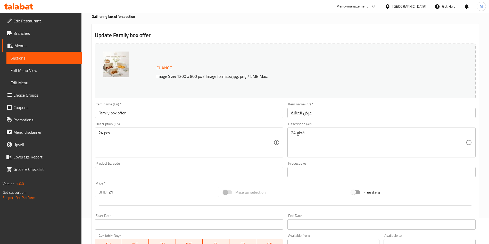
scroll to position [0, 0]
